Goal: Task Accomplishment & Management: Complete application form

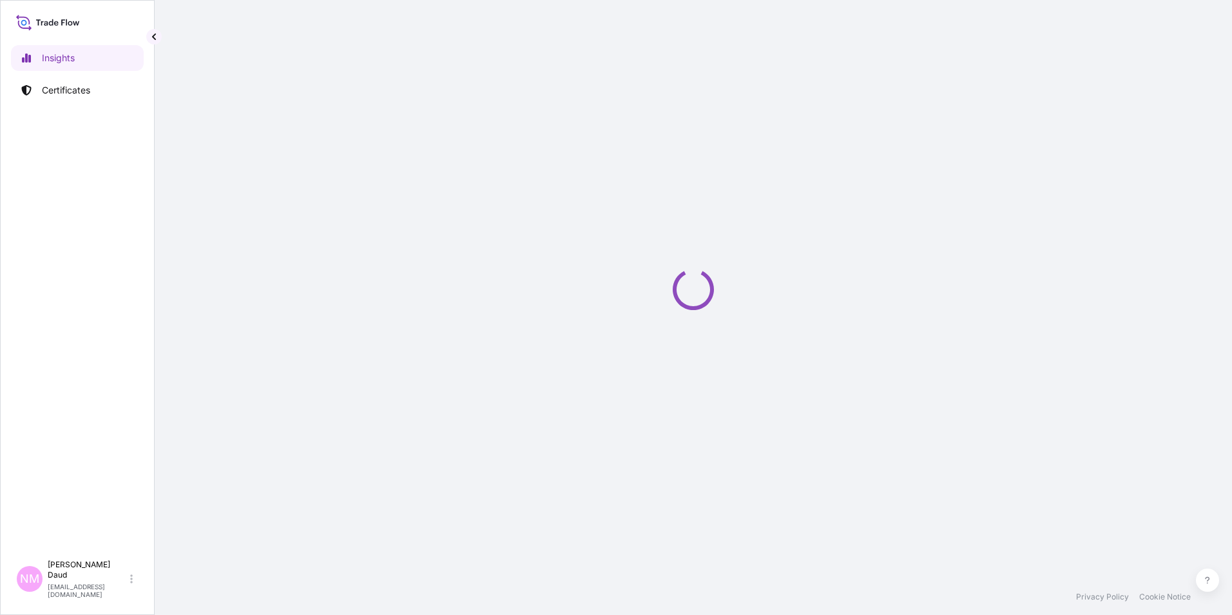
select select "2025"
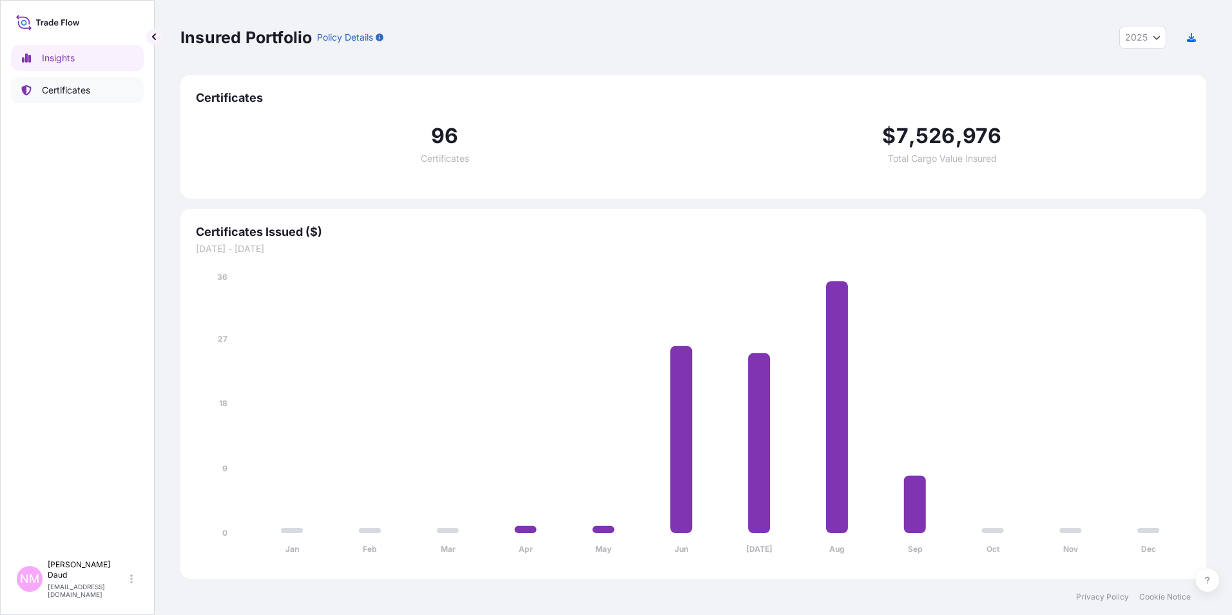
click at [85, 91] on p "Certificates" at bounding box center [66, 90] width 48 height 13
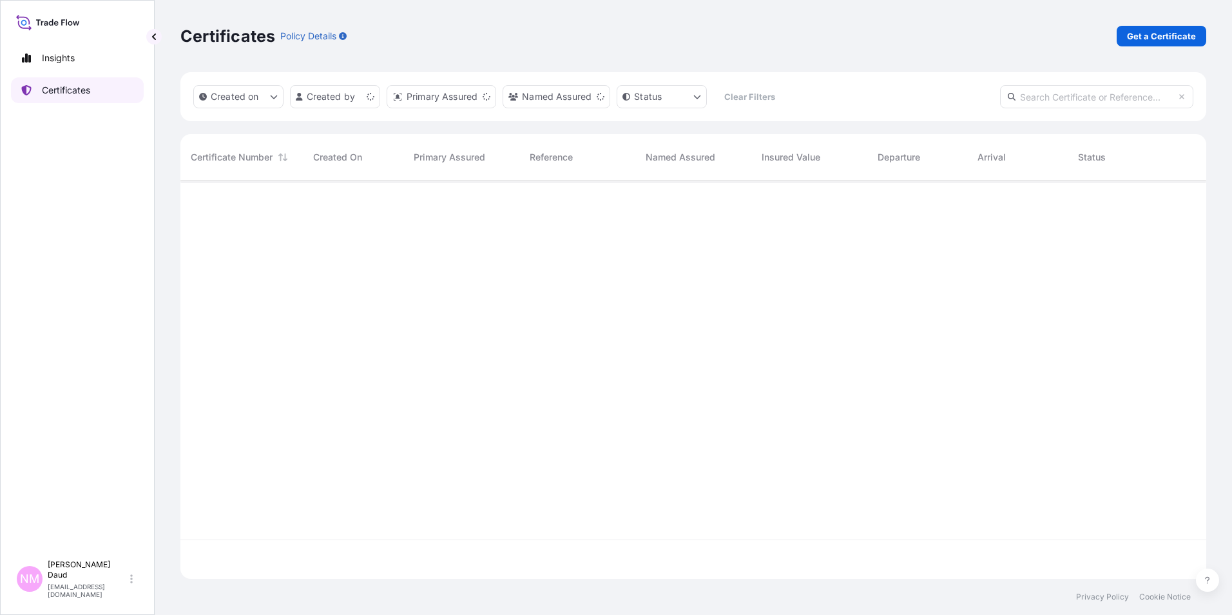
scroll to position [396, 1016]
click at [1136, 39] on p "Get a Certificate" at bounding box center [1161, 36] width 69 height 13
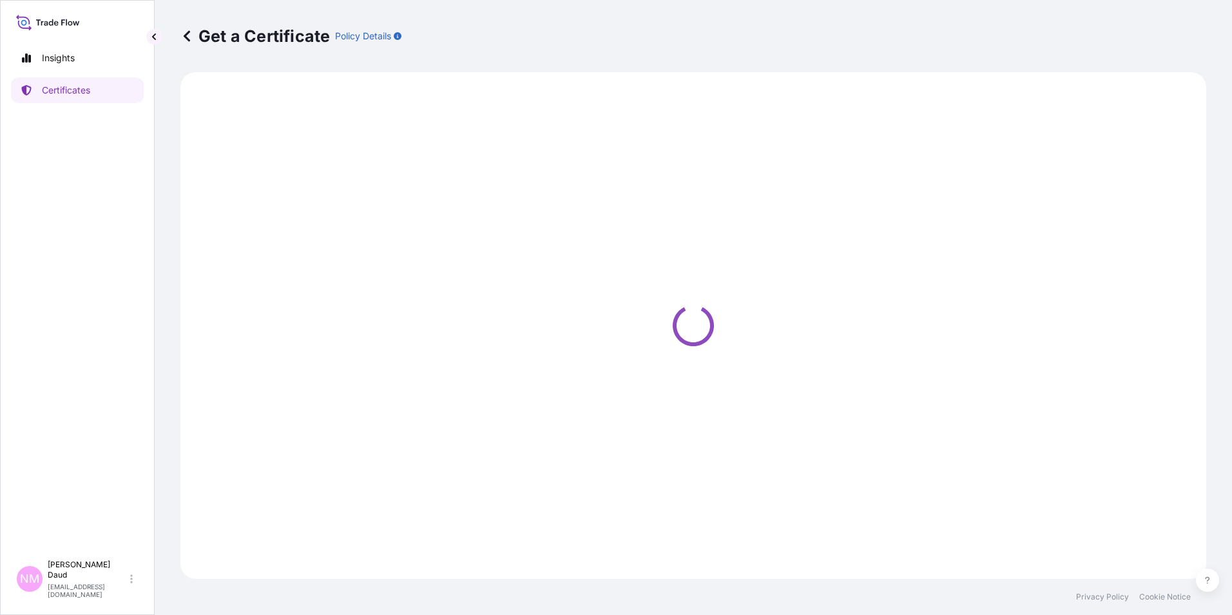
select select "Barge"
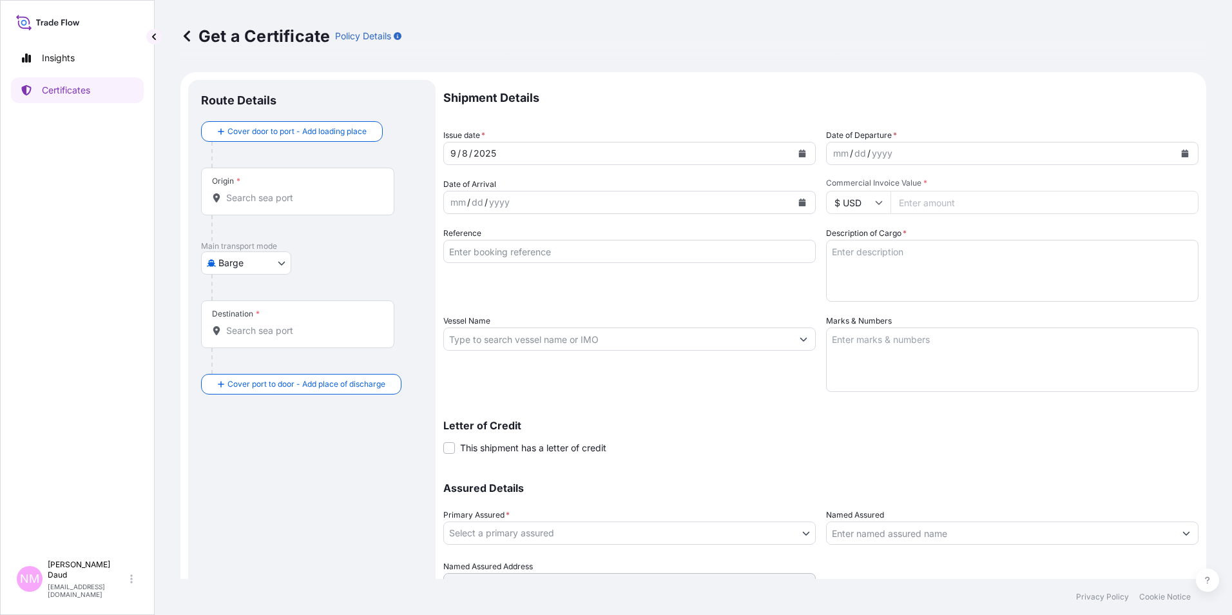
click at [1181, 152] on icon "Calendar" at bounding box center [1185, 153] width 8 height 8
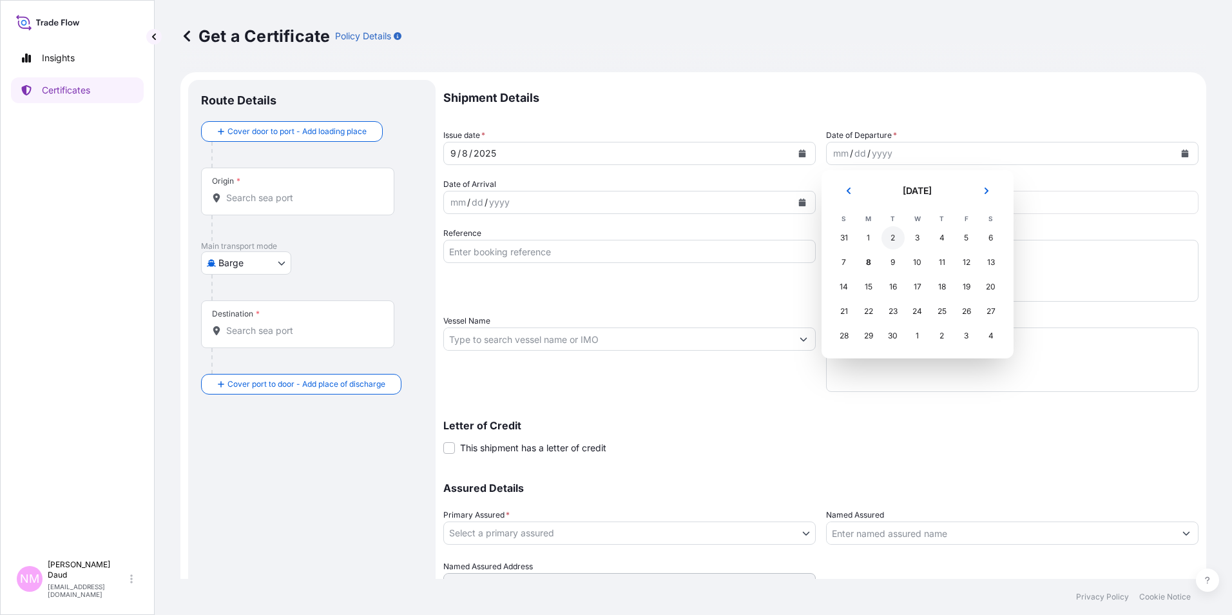
click at [893, 237] on div "2" at bounding box center [892, 237] width 23 height 23
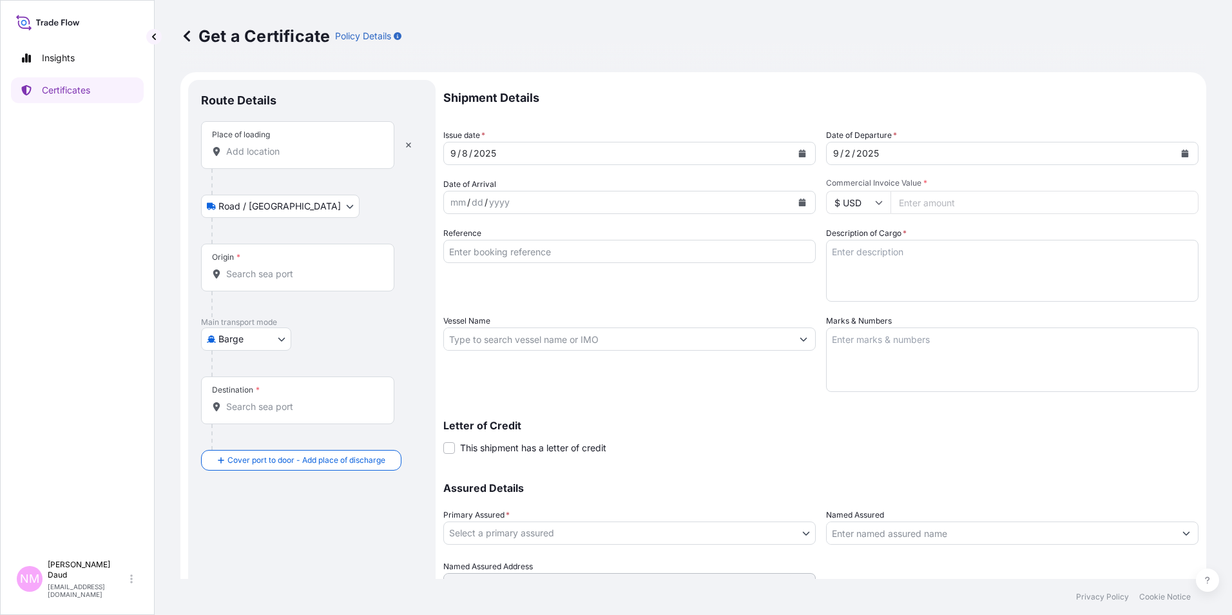
click at [258, 155] on input "Place of loading" at bounding box center [302, 151] width 152 height 13
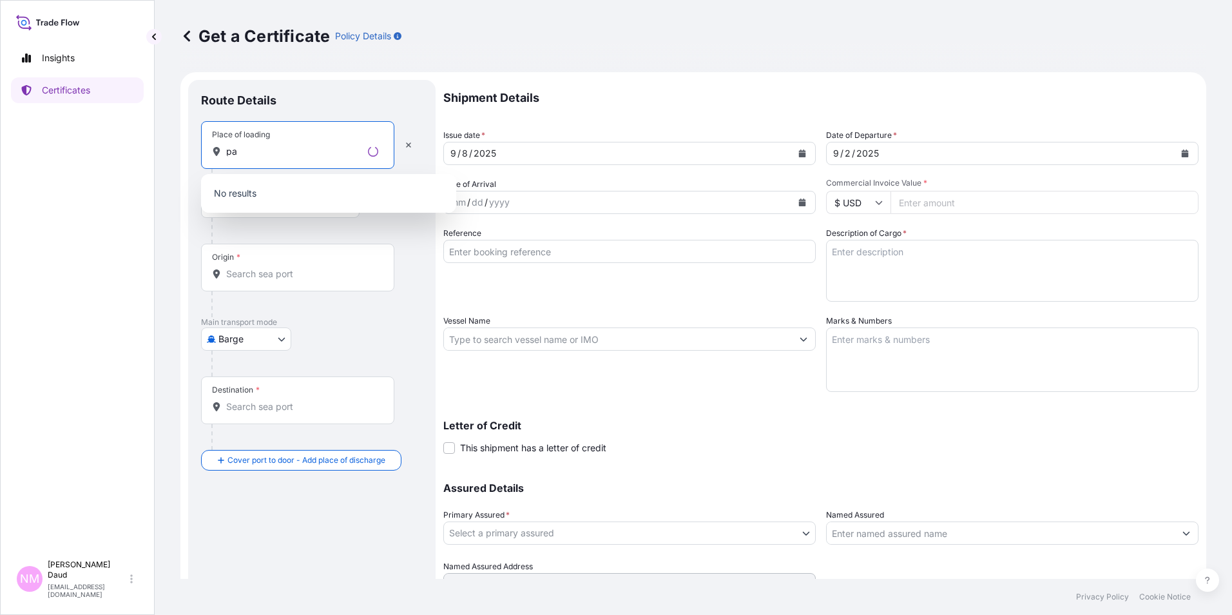
type input "pa"
click at [249, 287] on div "Origin *" at bounding box center [297, 267] width 193 height 48
click at [249, 280] on input "Origin *" at bounding box center [302, 273] width 152 height 13
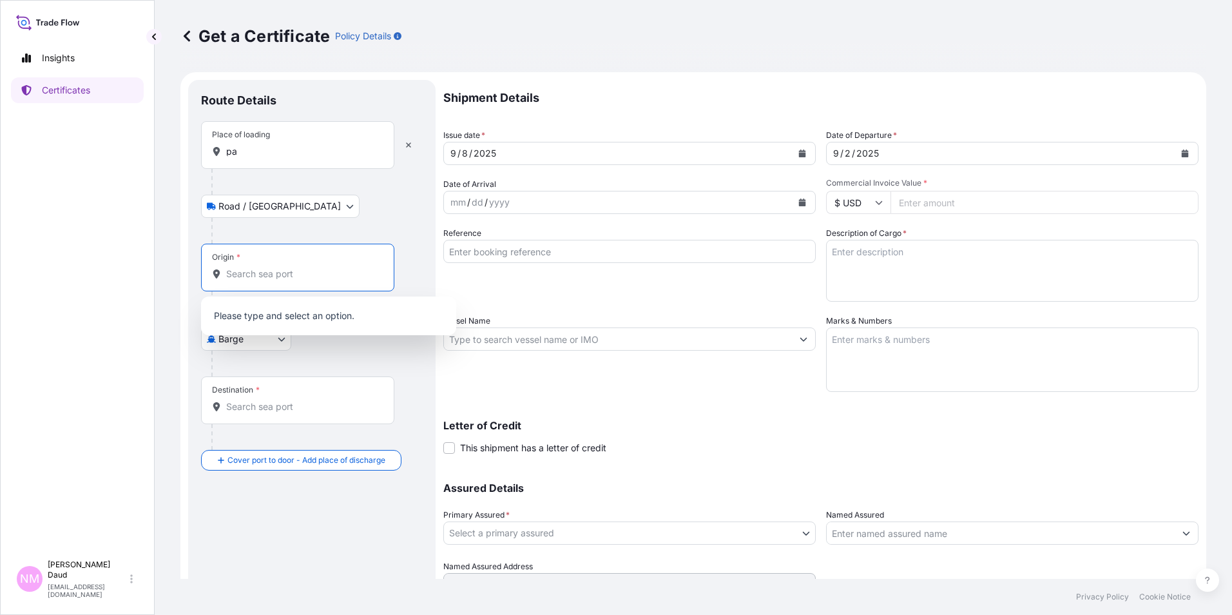
click at [278, 345] on body "0 options available. 0 options available. Insights Certificates NM Nor Masniza …" at bounding box center [616, 307] width 1232 height 615
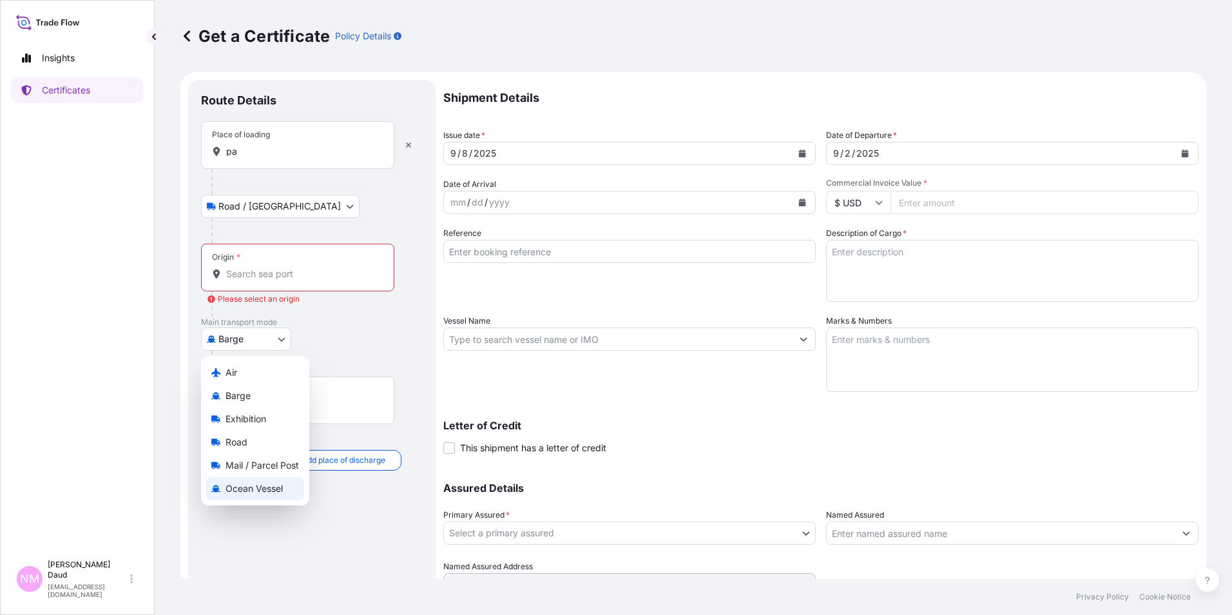
click at [242, 488] on span "Ocean Vessel" at bounding box center [253, 488] width 57 height 13
select select "Ocean Vessel"
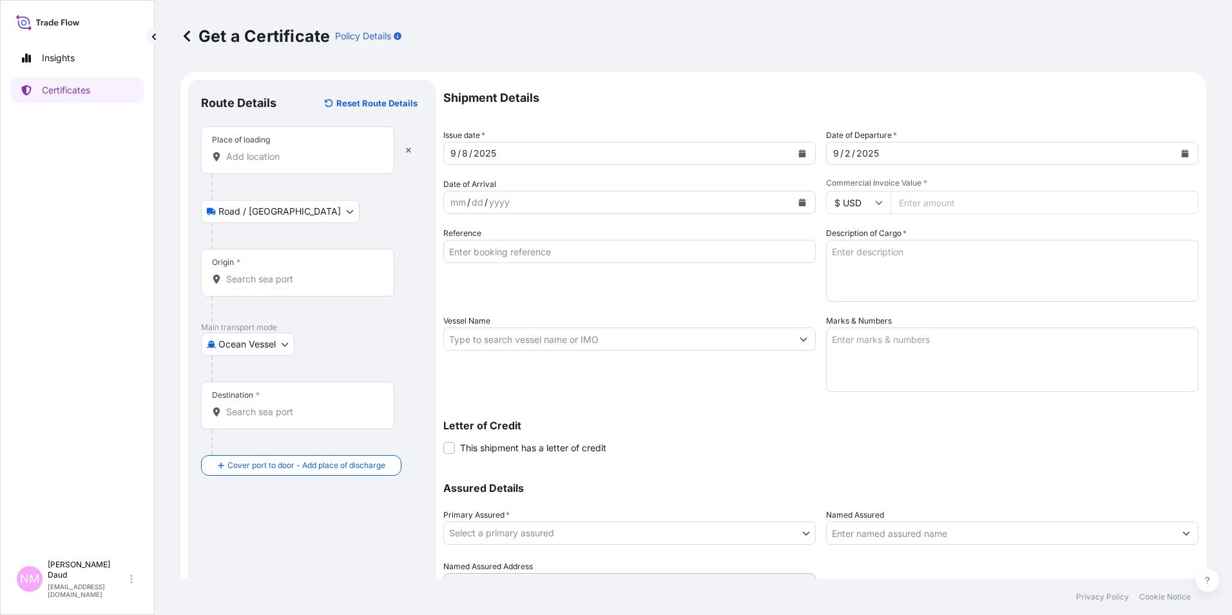
click at [266, 167] on div "Place of loading" at bounding box center [297, 150] width 193 height 48
click at [266, 163] on input "Place of loading" at bounding box center [302, 156] width 152 height 13
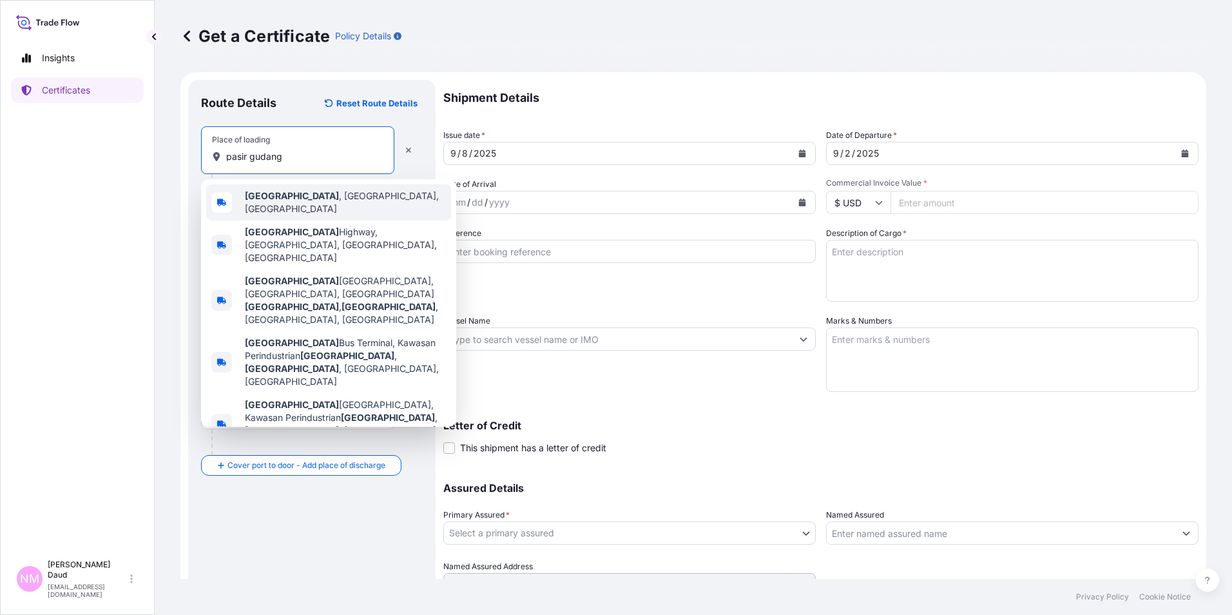
click at [270, 193] on div "[GEOGRAPHIC_DATA] , [GEOGRAPHIC_DATA], [GEOGRAPHIC_DATA]" at bounding box center [328, 202] width 245 height 36
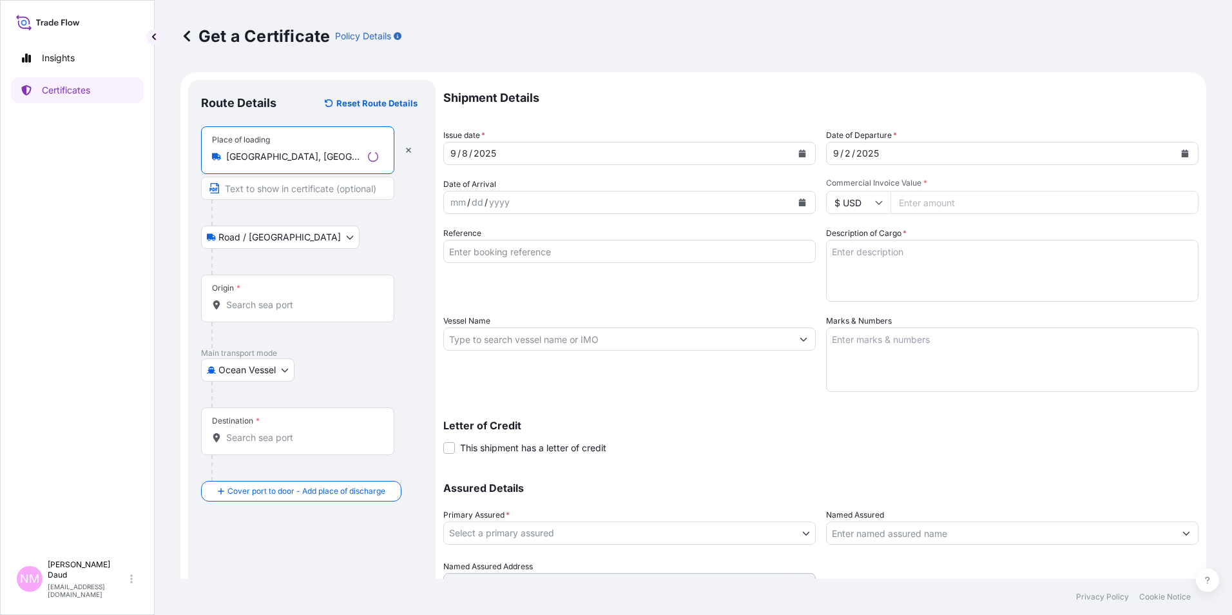
type input "[GEOGRAPHIC_DATA], [GEOGRAPHIC_DATA], [GEOGRAPHIC_DATA]"
click at [278, 309] on input "Origin *" at bounding box center [302, 304] width 152 height 13
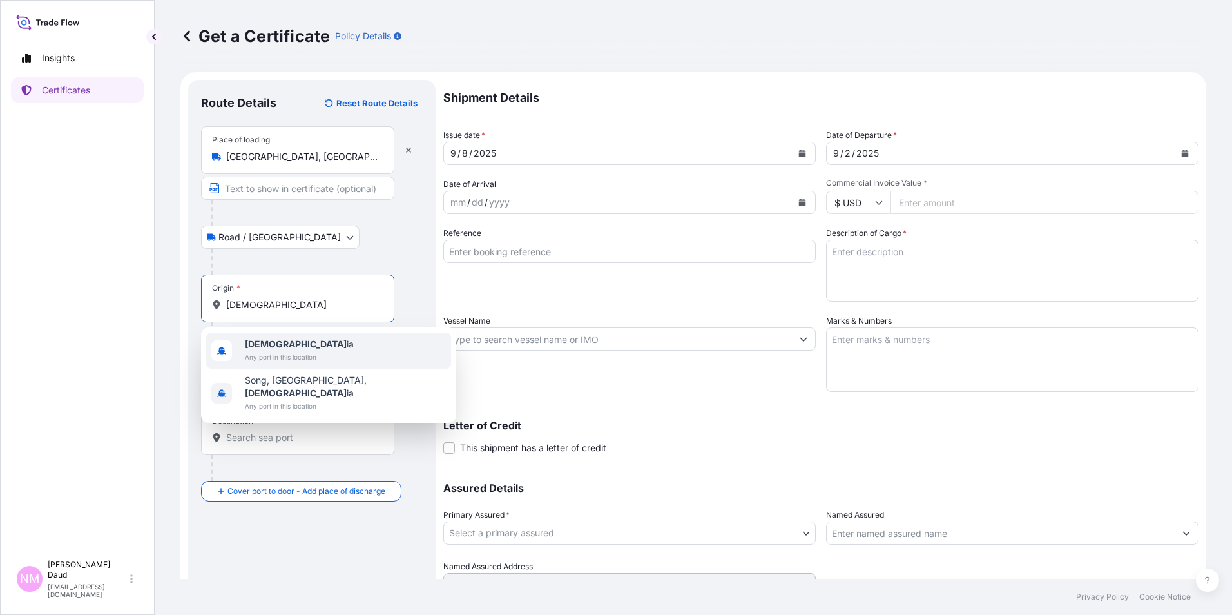
click at [263, 342] on b "[DEMOGRAPHIC_DATA]" at bounding box center [296, 343] width 102 height 11
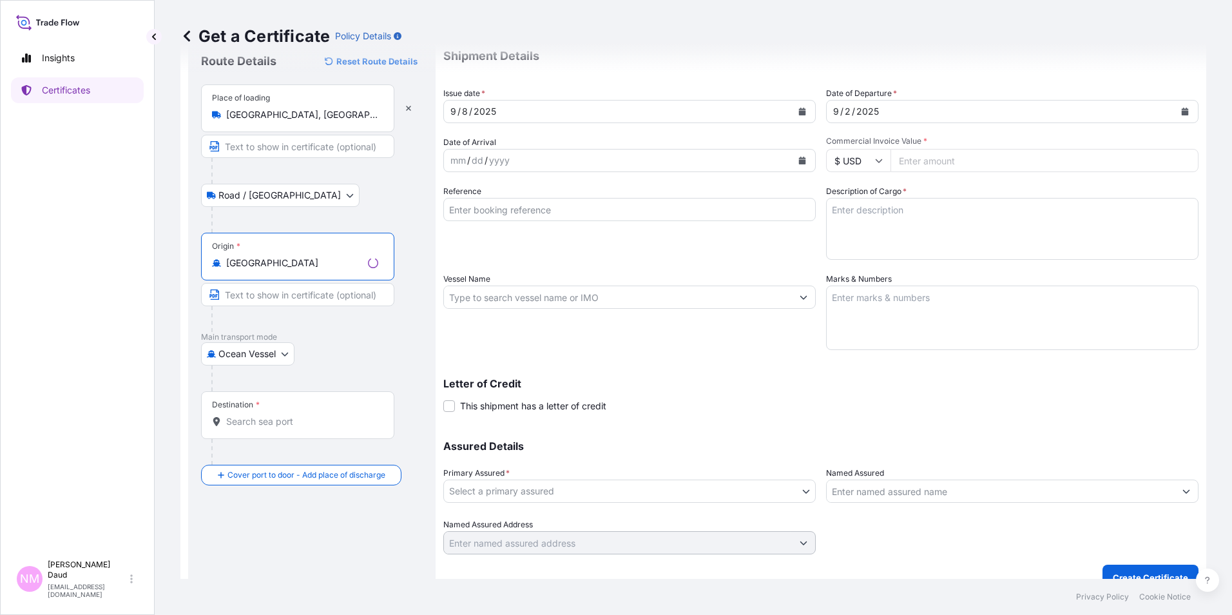
scroll to position [61, 0]
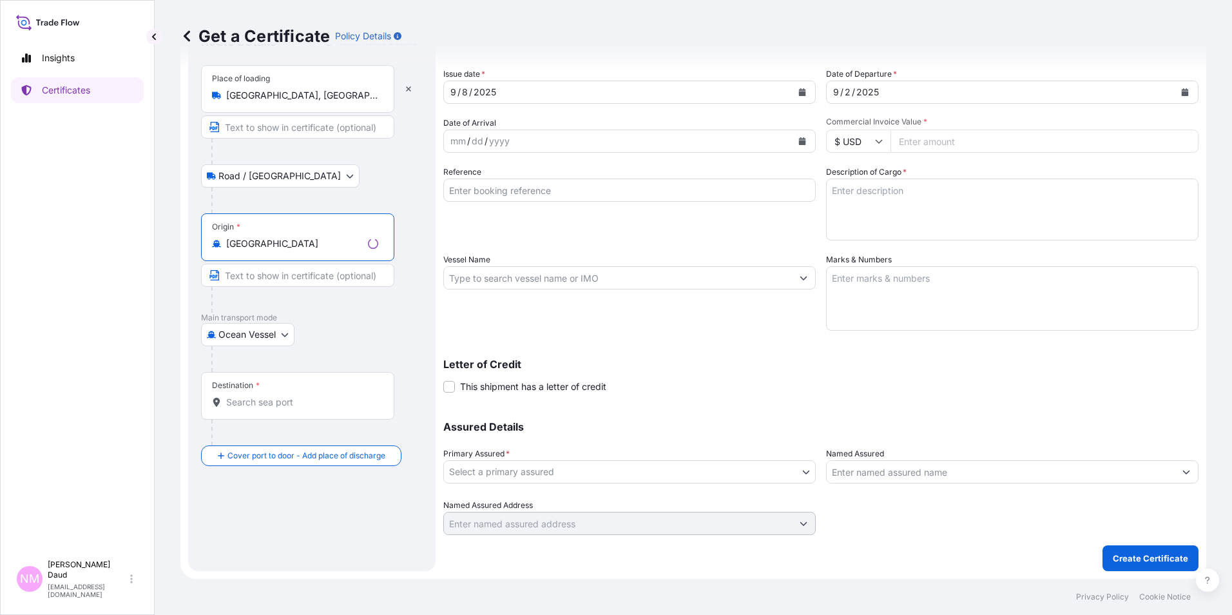
type input "[GEOGRAPHIC_DATA]"
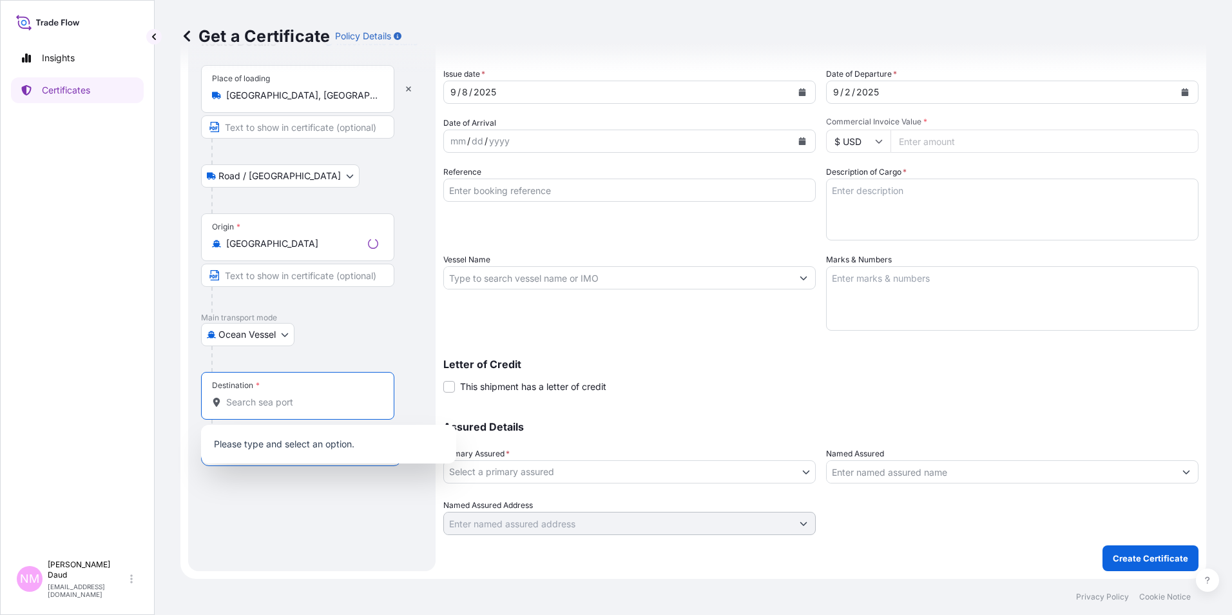
click at [249, 400] on input "Destination *" at bounding box center [302, 402] width 152 height 13
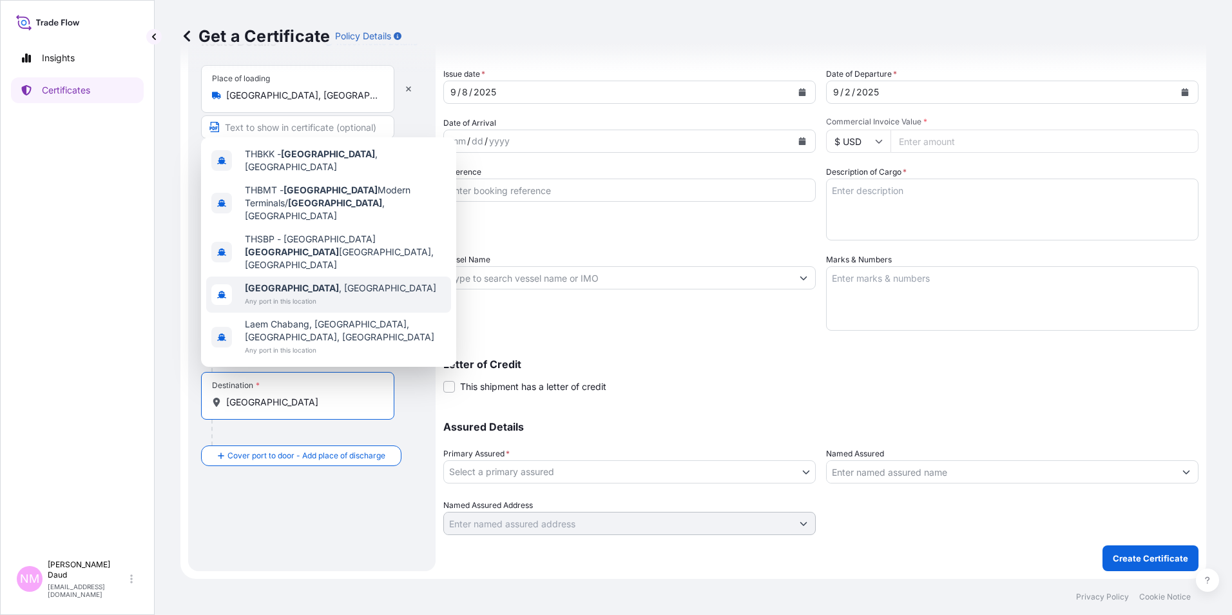
click at [294, 296] on span "Any port in this location" at bounding box center [340, 300] width 191 height 13
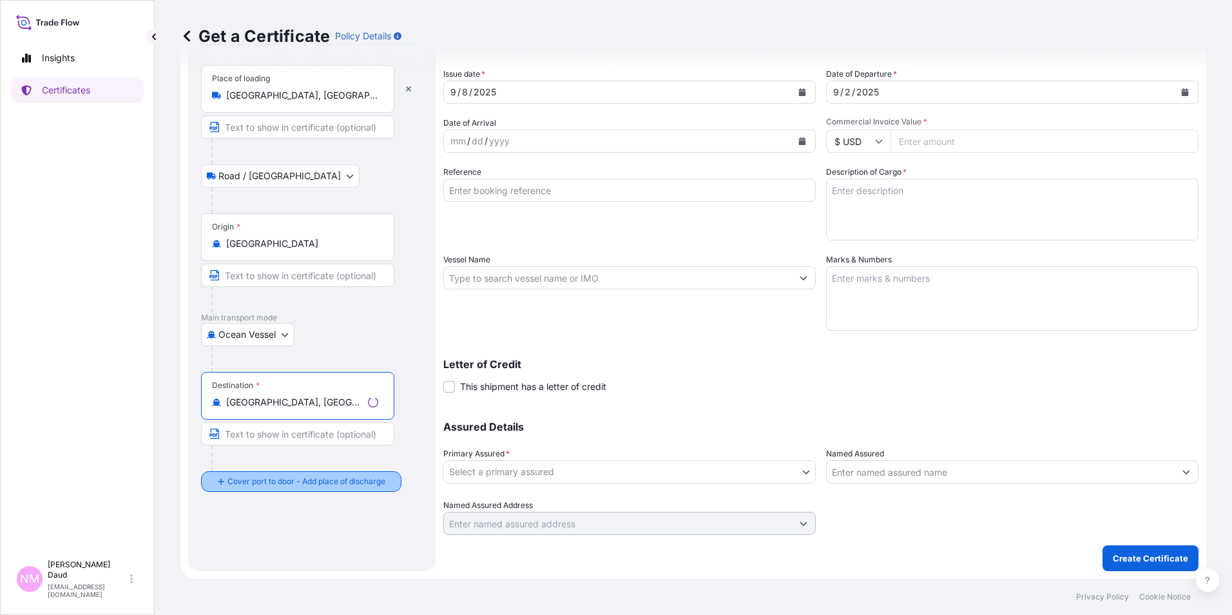
type input "[GEOGRAPHIC_DATA], [GEOGRAPHIC_DATA]"
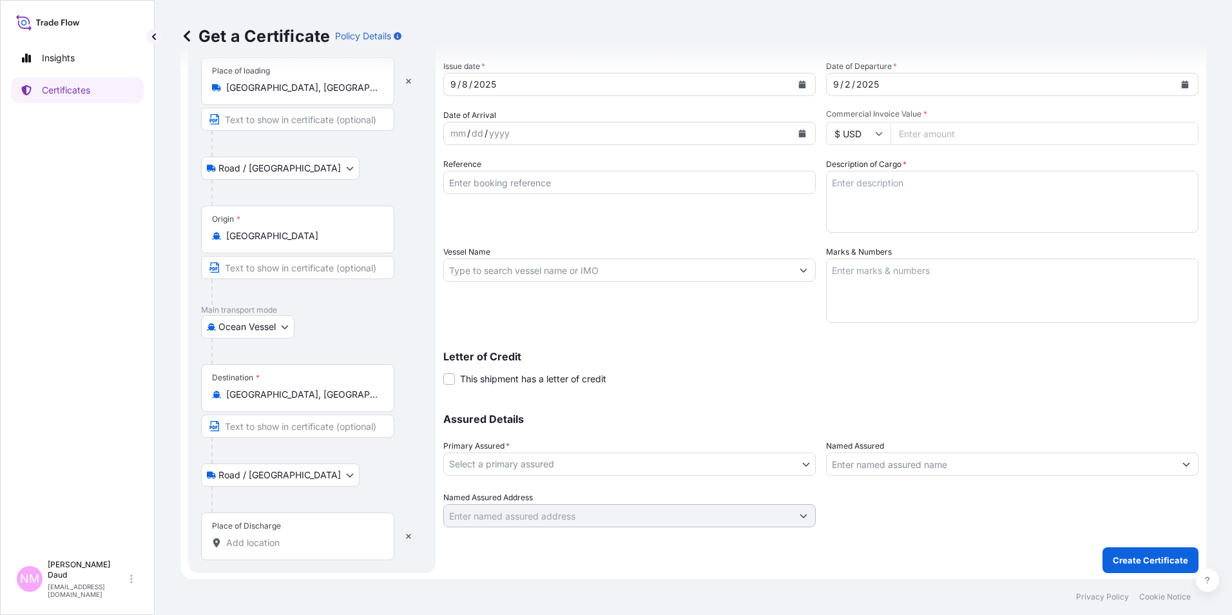
scroll to position [71, 0]
click at [242, 542] on input "Place of Discharge" at bounding box center [302, 540] width 152 height 13
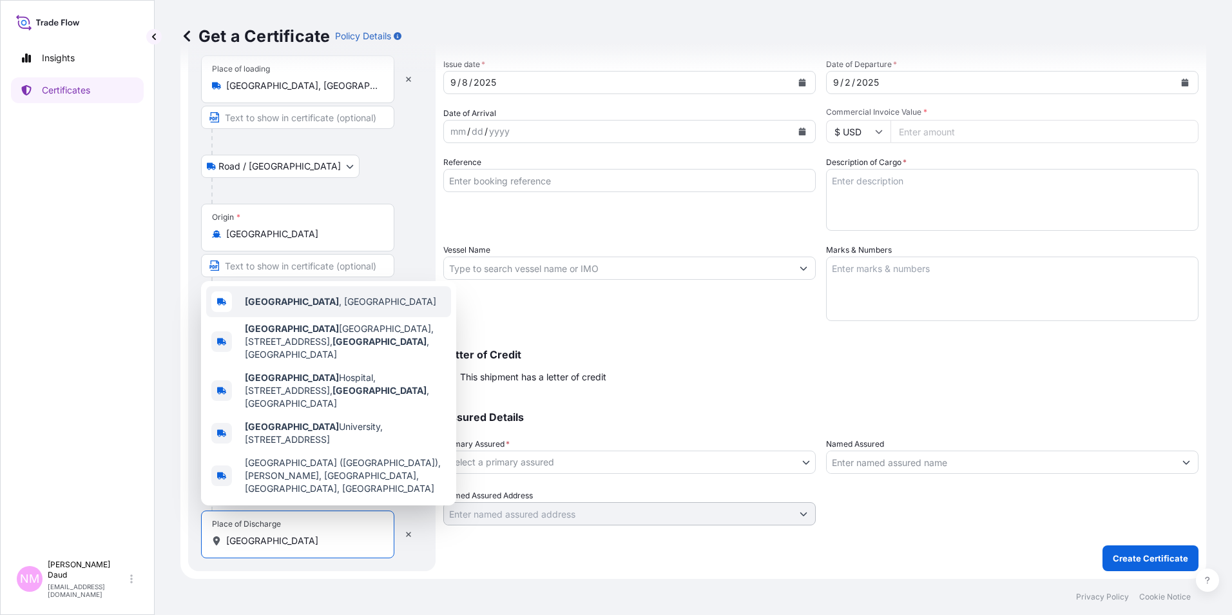
click at [292, 308] on span "[GEOGRAPHIC_DATA] , [GEOGRAPHIC_DATA]" at bounding box center [340, 301] width 191 height 13
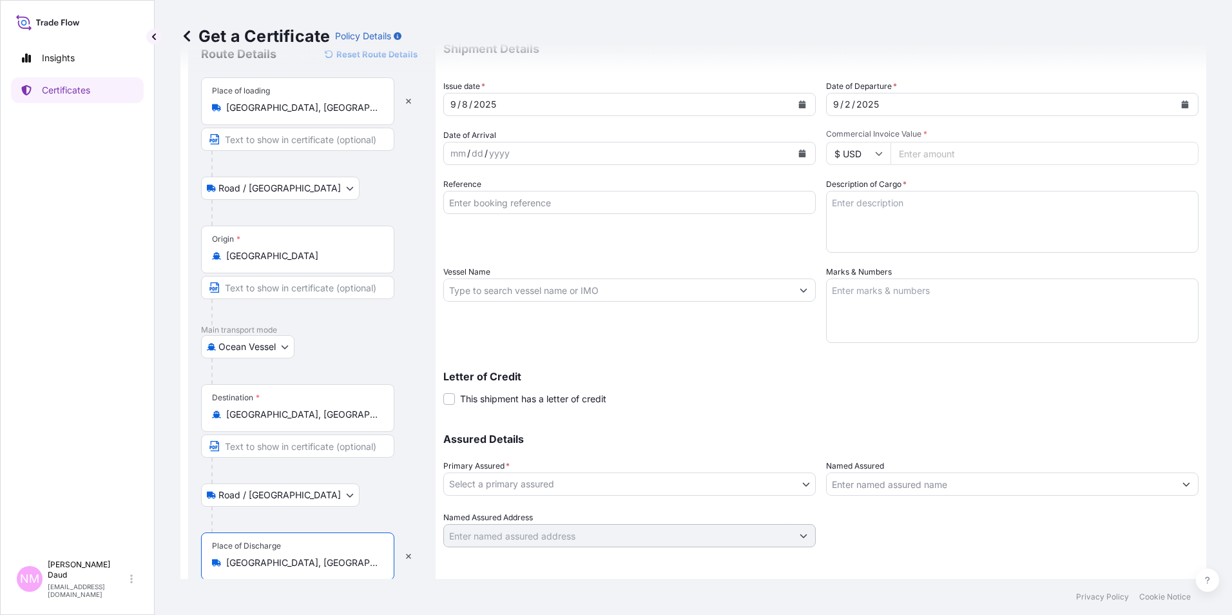
scroll to position [0, 0]
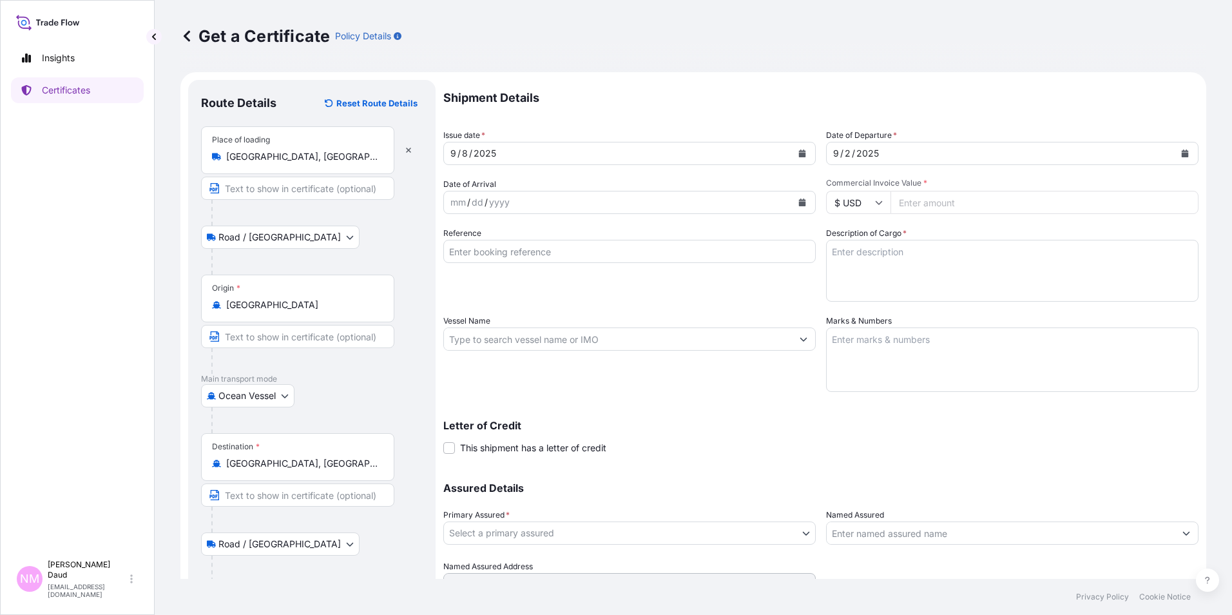
type input "[GEOGRAPHIC_DATA], [GEOGRAPHIC_DATA]"
click at [800, 197] on button "Calendar" at bounding box center [802, 202] width 21 height 21
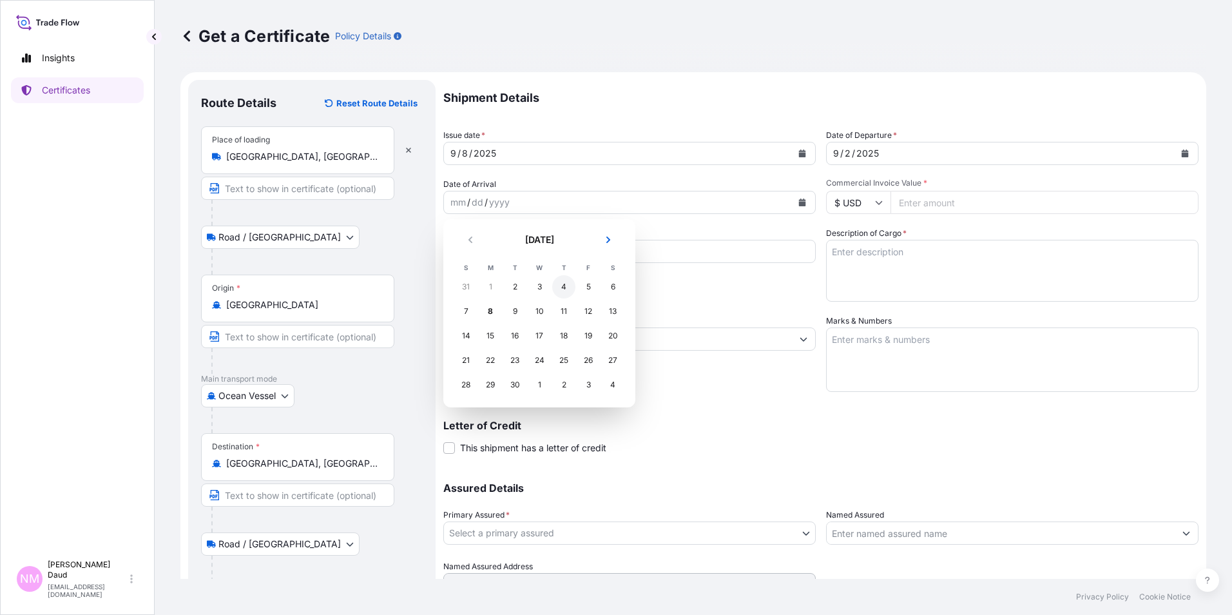
click at [560, 292] on div "4" at bounding box center [563, 286] width 23 height 23
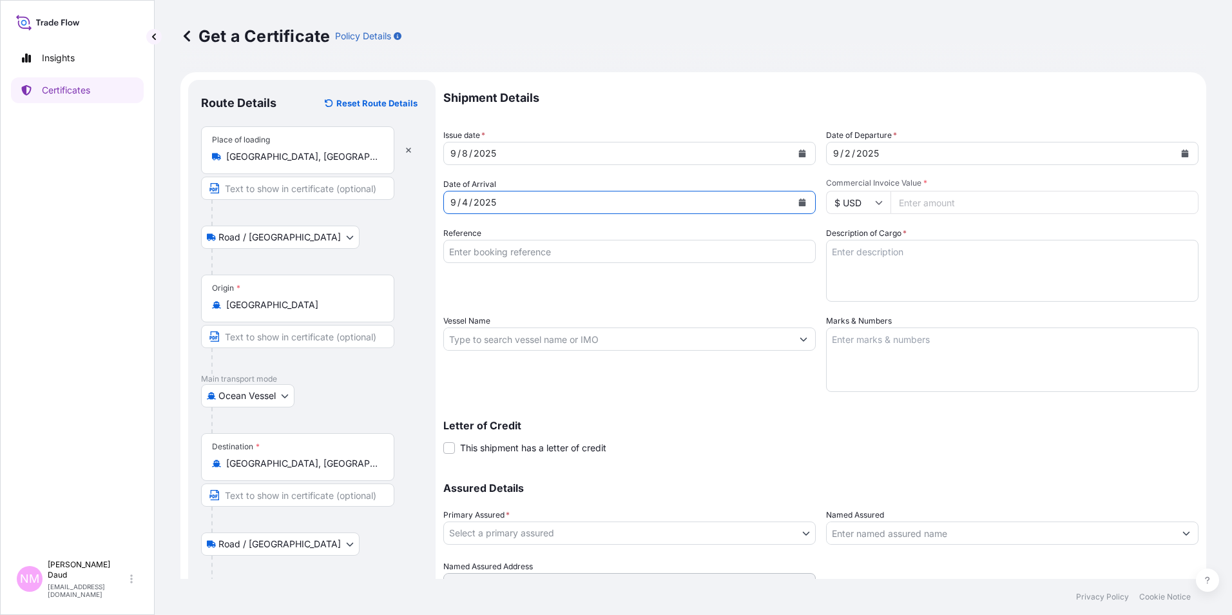
click at [937, 201] on input "Commercial Invoice Value *" at bounding box center [1044, 202] width 308 height 23
type input "50526.80"
click at [551, 254] on input "Reference" at bounding box center [629, 251] width 372 height 23
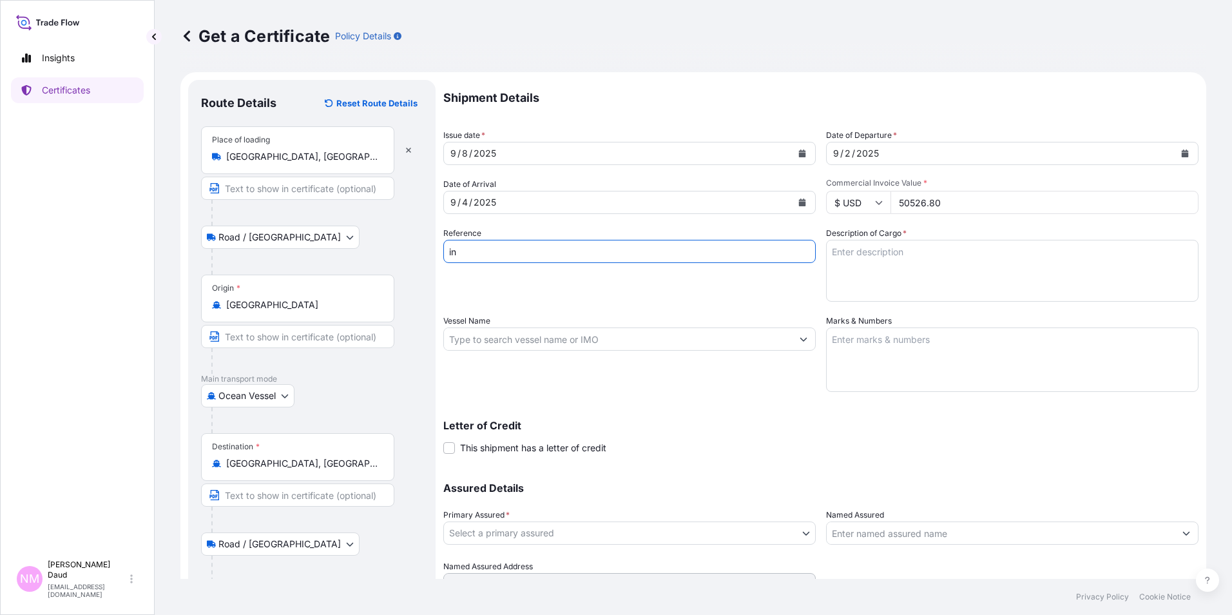
type input "i"
type input "INV NO 90432433"
click at [844, 254] on textarea "Description of Cargo *" at bounding box center [1012, 271] width 372 height 62
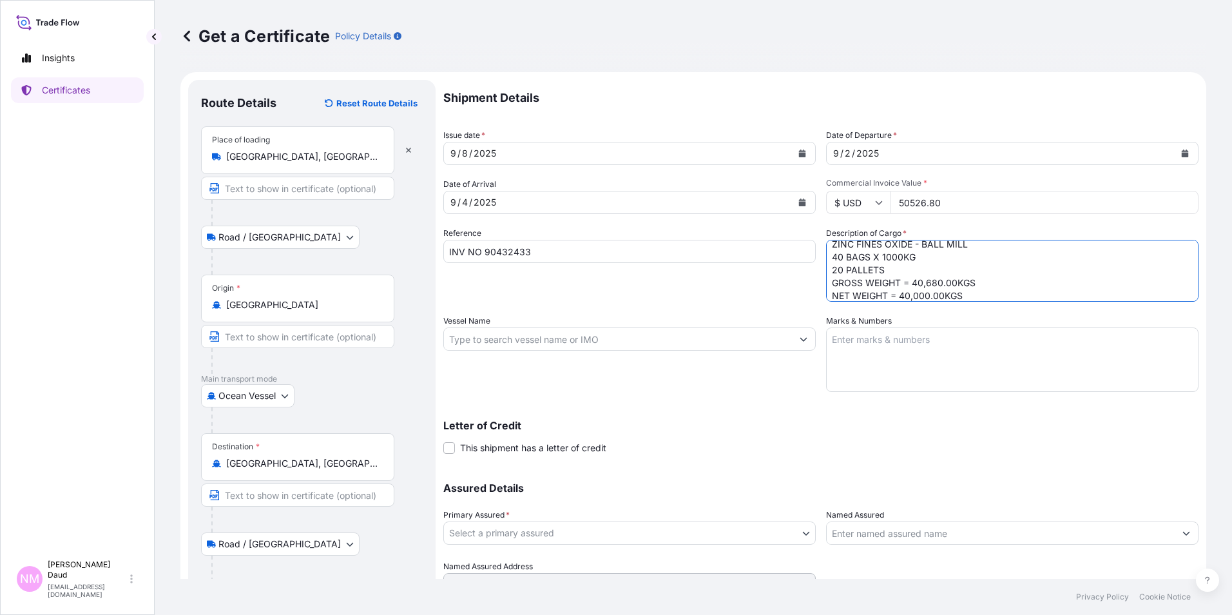
scroll to position [21, 0]
type textarea "ZINC FINES OXIDE - BALL MILL 40 BAGS X 1000KG 20 PALLETS GROSS WEIGHT = 40,680.…"
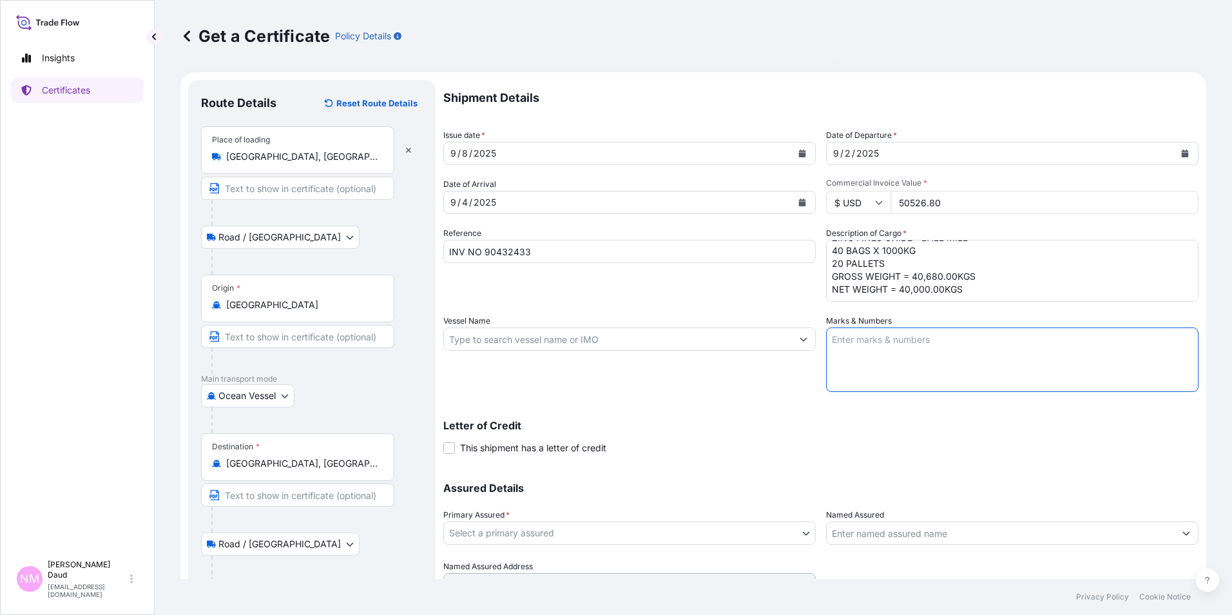
click at [875, 343] on textarea "Marks & Numbers" at bounding box center [1012, 359] width 372 height 64
type textarea "M"
type textarea "GLOBAL CHEMICAL PO [DATE] [GEOGRAPHIC_DATA]"
click at [800, 338] on icon "Show suggestions" at bounding box center [803, 339] width 8 height 8
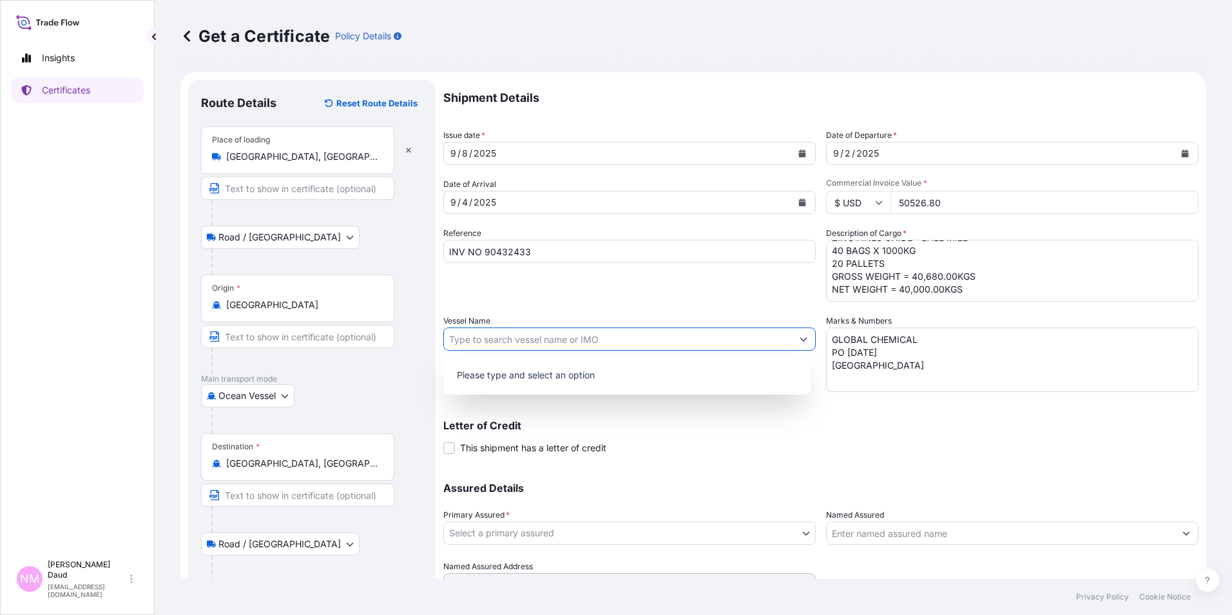
click at [533, 334] on input "Vessel Name" at bounding box center [618, 338] width 348 height 23
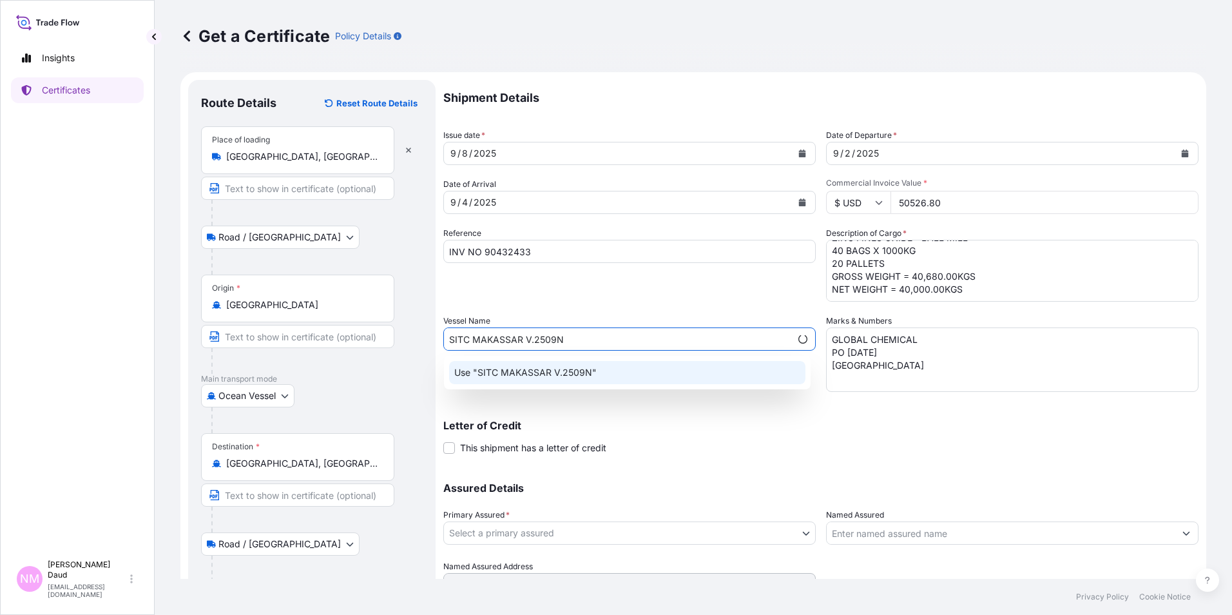
click at [564, 381] on div "Use "SITC MAKASSAR V.2509N"" at bounding box center [627, 372] width 356 height 23
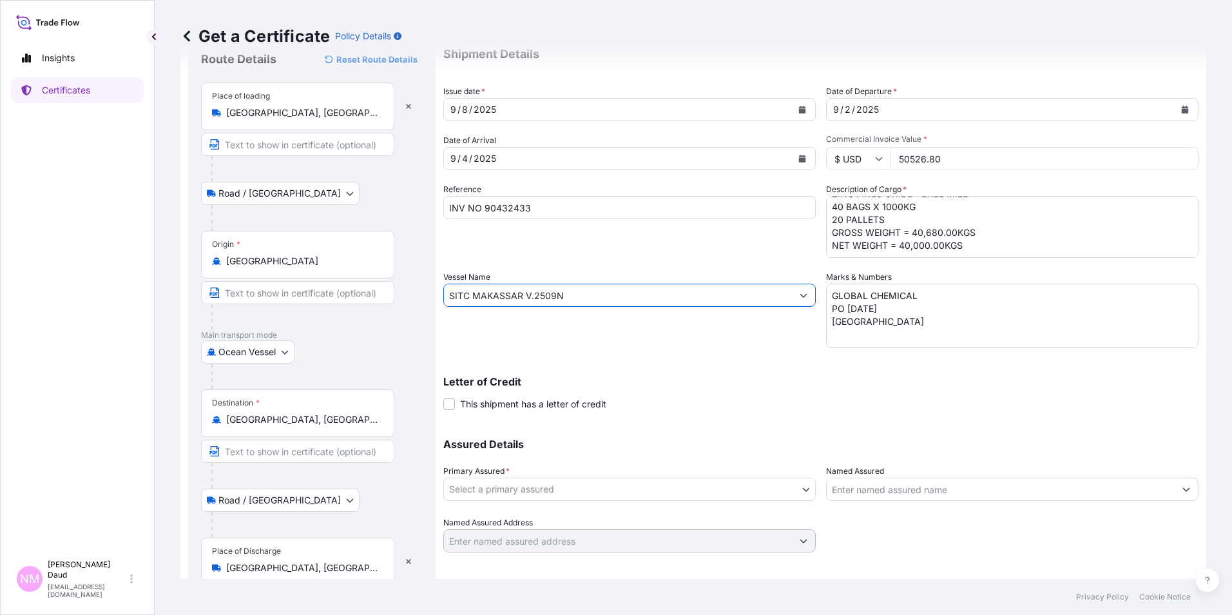
scroll to position [97, 0]
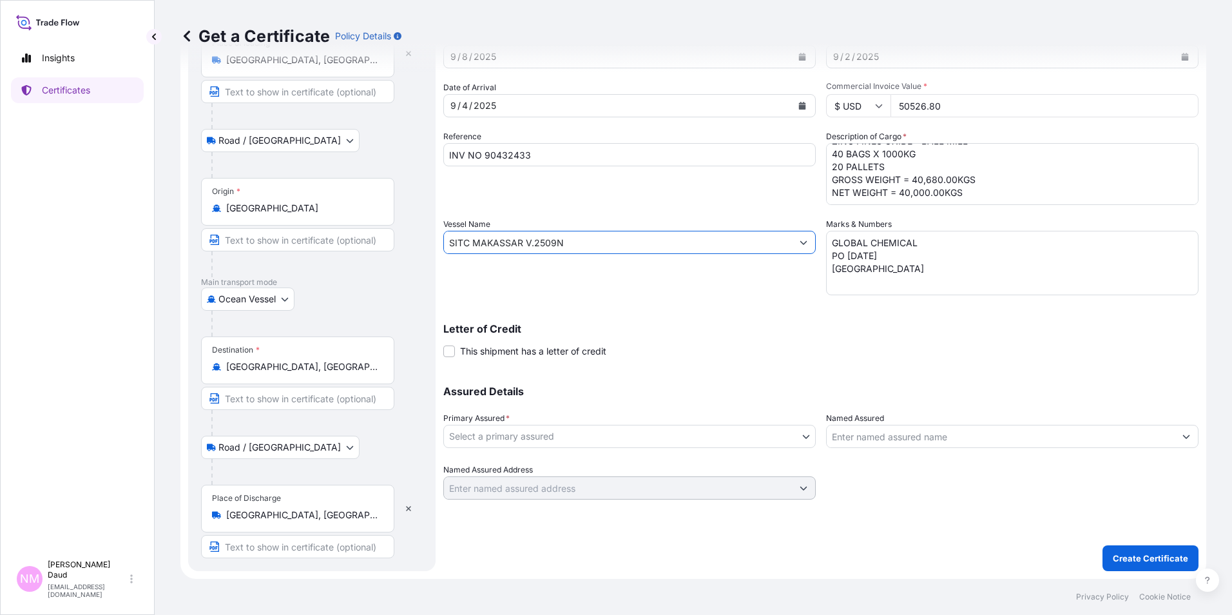
type input "SITC MAKASSAR V.2509N"
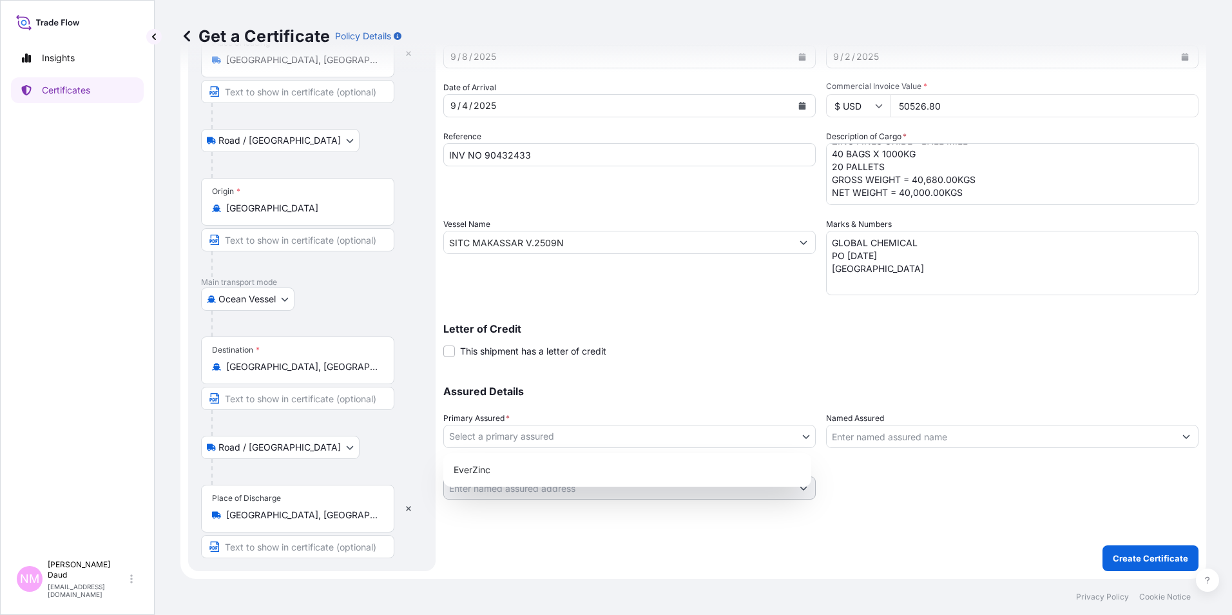
click at [528, 436] on body "1 option available. 0 options available. 1 option available. 0 options availabl…" at bounding box center [616, 307] width 1232 height 615
click at [522, 463] on div "EverZinc" at bounding box center [627, 469] width 358 height 23
select select "31493"
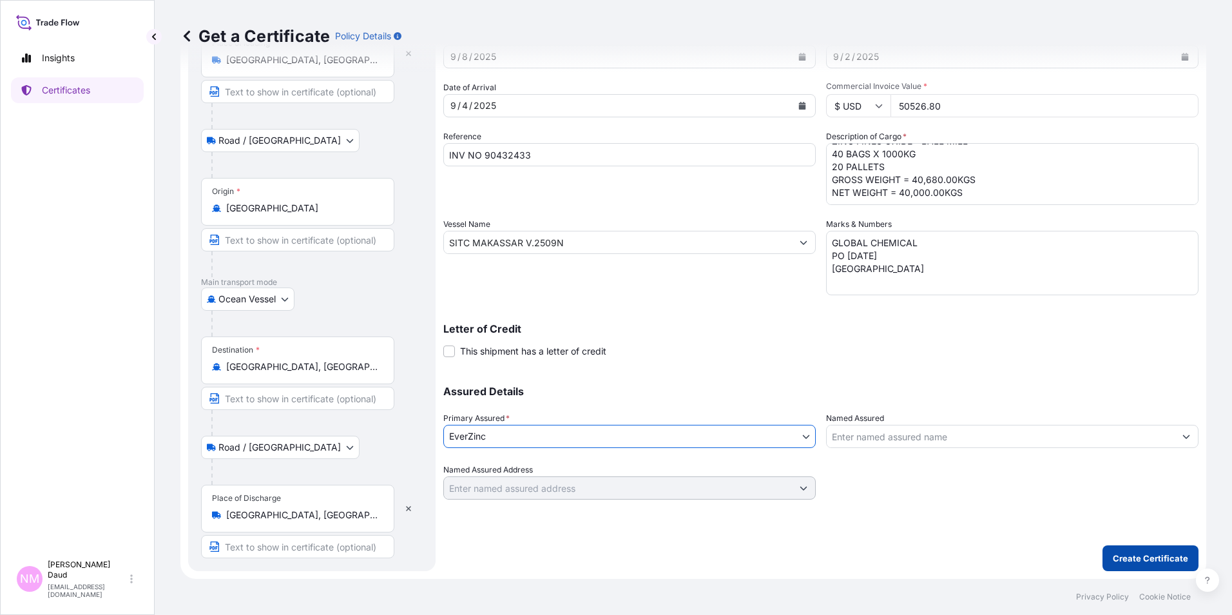
click at [1119, 555] on p "Create Certificate" at bounding box center [1149, 557] width 75 height 13
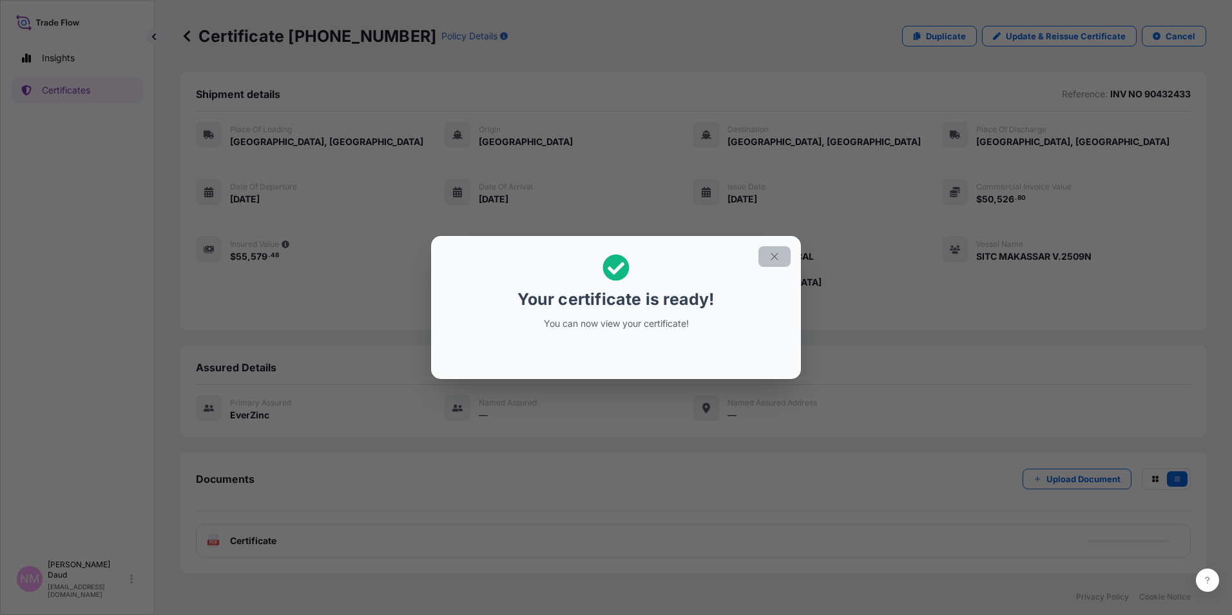
click at [770, 260] on icon "button" at bounding box center [774, 257] width 12 height 12
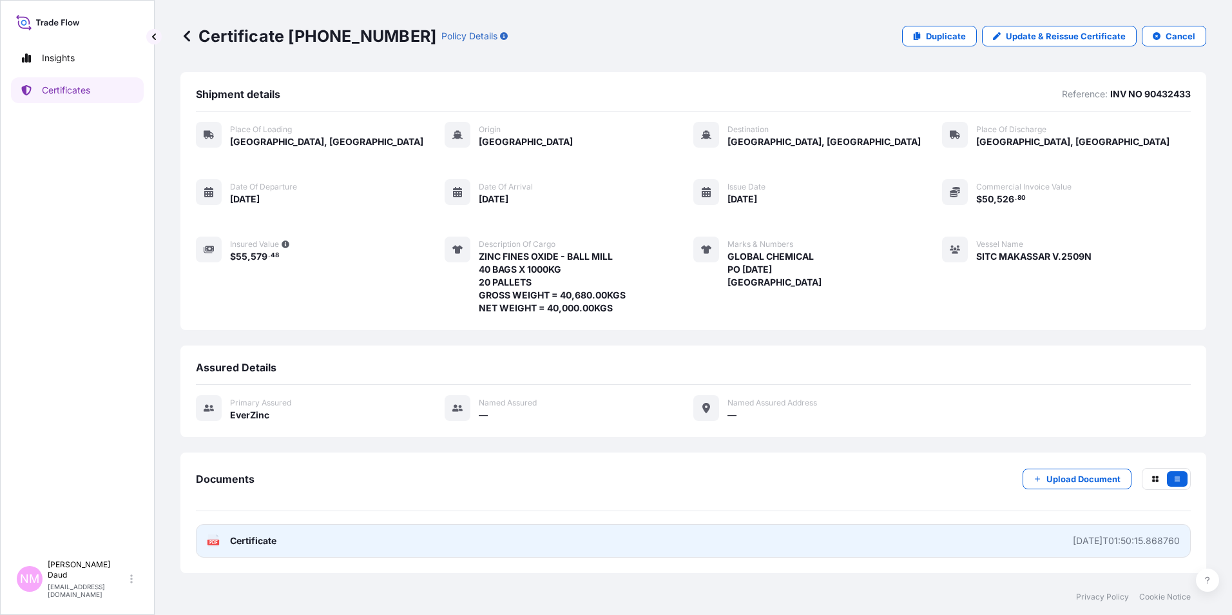
click at [847, 544] on link "PDF Certificate [DATE]T01:50:15.868760" at bounding box center [693, 540] width 995 height 33
